Goal: Task Accomplishment & Management: Use online tool/utility

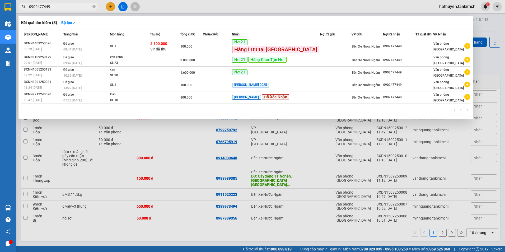
click at [95, 7] on icon "close-circle" at bounding box center [93, 6] width 3 height 3
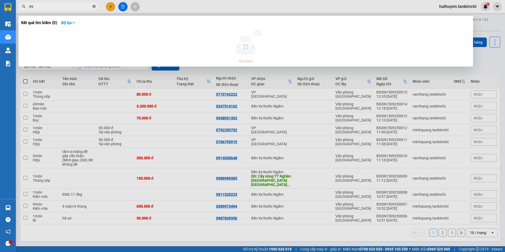
type input "0"
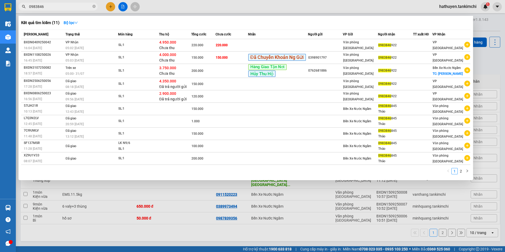
click at [65, 7] on input "0983846" at bounding box center [60, 7] width 62 height 6
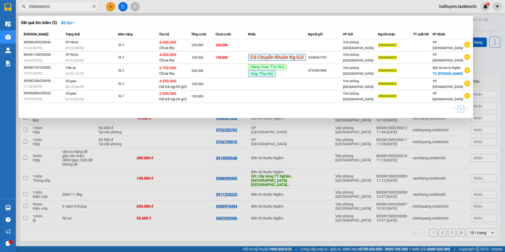
click at [42, 5] on input "0983846922" at bounding box center [60, 7] width 62 height 6
type input "0983846922"
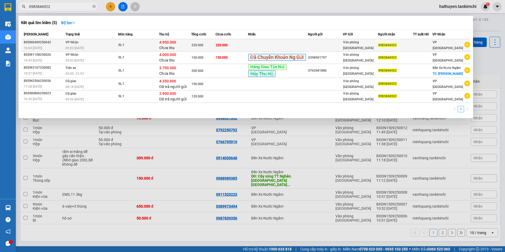
click at [133, 47] on div "SL: 1" at bounding box center [138, 45] width 40 height 6
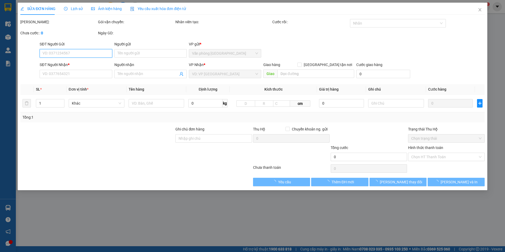
type input "0983846922"
type input "phí thu hộ 50k"
type input "4.950.000"
type input "220.000"
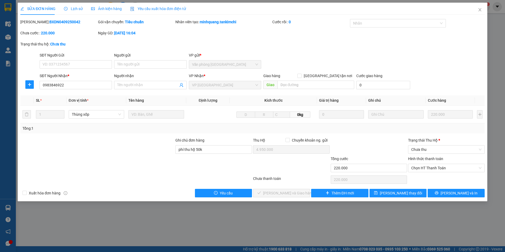
click at [78, 10] on span "Lịch sử" at bounding box center [73, 9] width 19 height 4
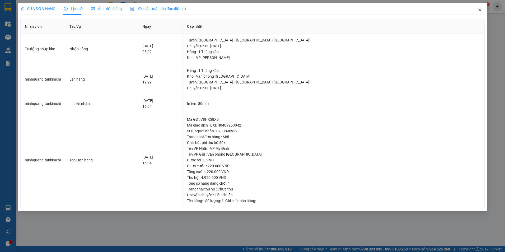
click at [480, 9] on icon "close" at bounding box center [480, 10] width 4 height 4
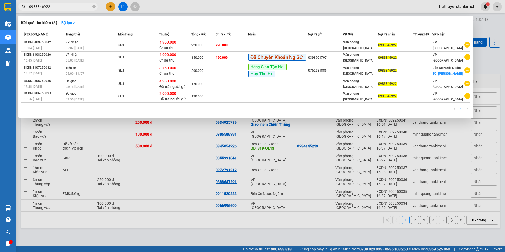
click at [64, 8] on input "0983846922" at bounding box center [60, 7] width 62 height 6
